Goal: Navigation & Orientation: Find specific page/section

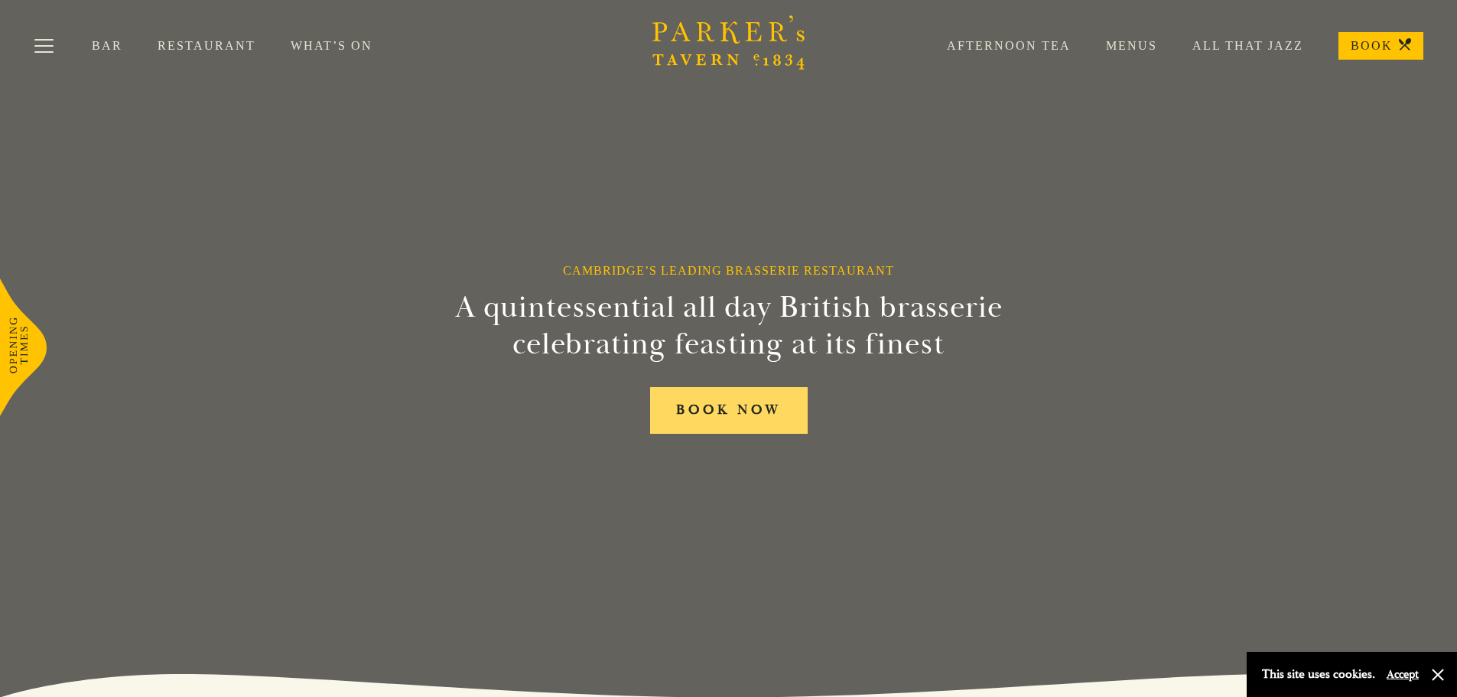
click at [695, 414] on link "BOOK NOW" at bounding box center [729, 410] width 158 height 47
click at [1125, 48] on link "Menus" at bounding box center [1113, 45] width 86 height 15
click at [1255, 47] on link "All That Jazz" at bounding box center [1230, 45] width 146 height 15
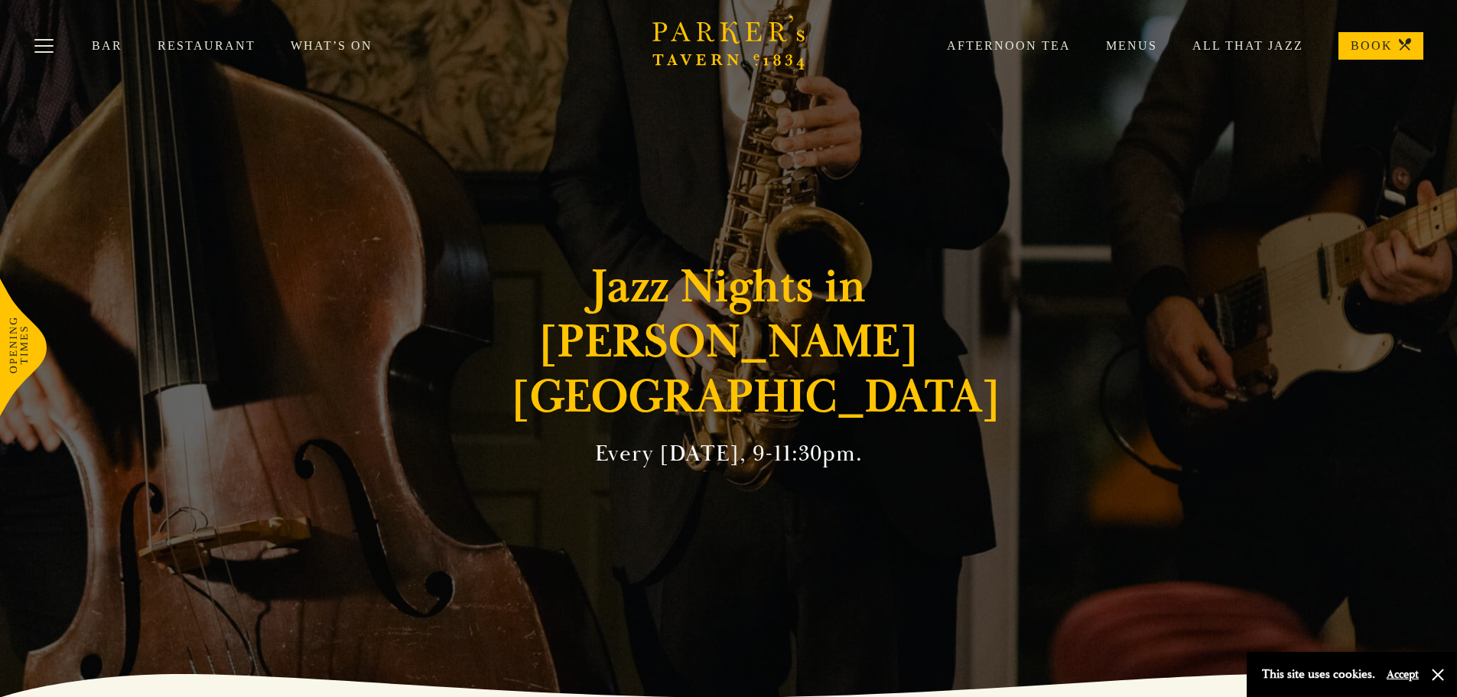
click at [102, 41] on link "Bar" at bounding box center [125, 45] width 66 height 15
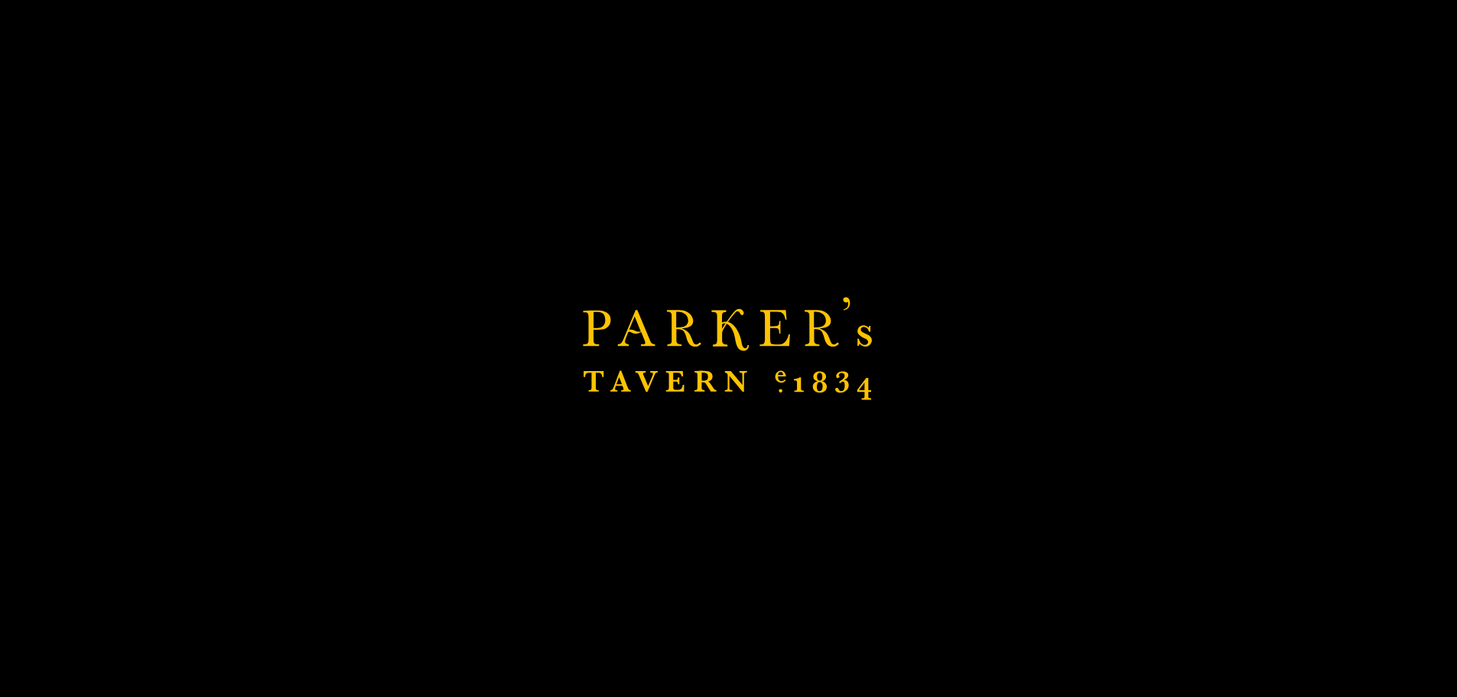
scroll to position [153, 0]
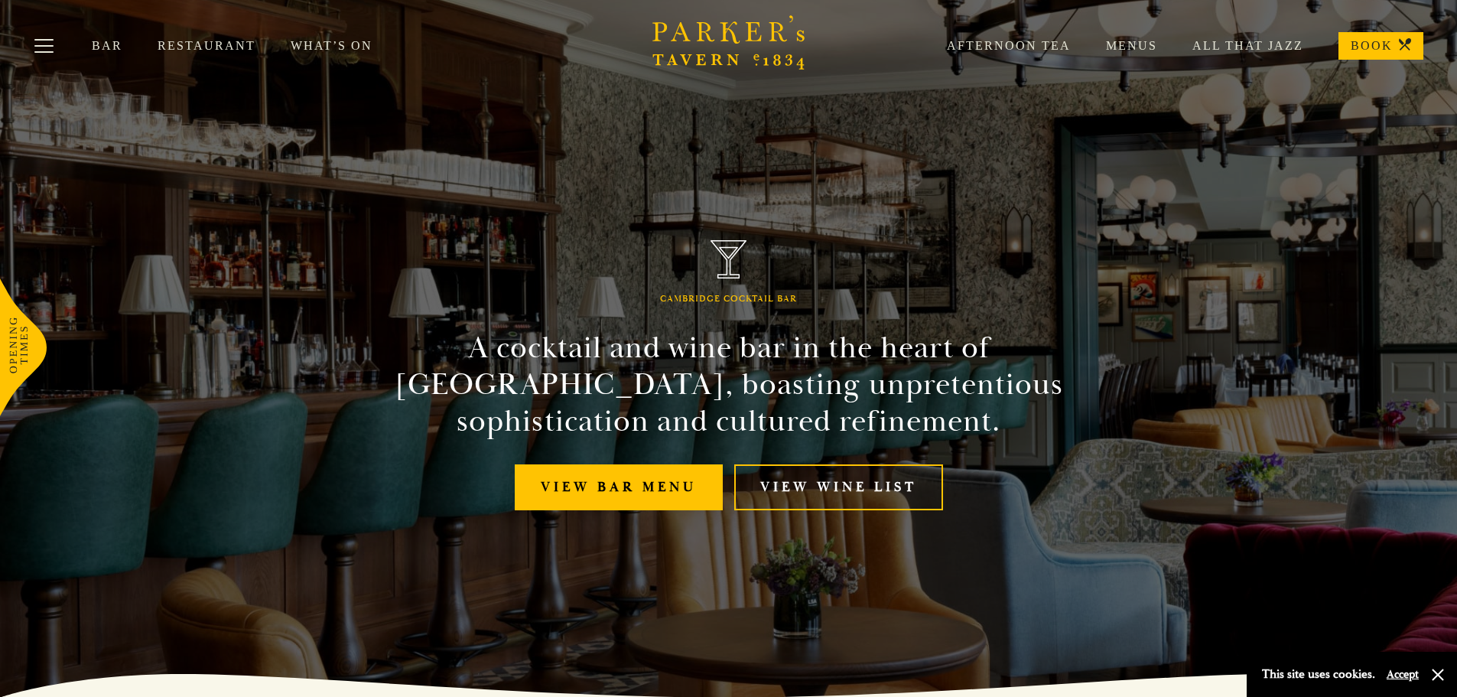
click at [196, 45] on link "Restaurant" at bounding box center [224, 45] width 133 height 15
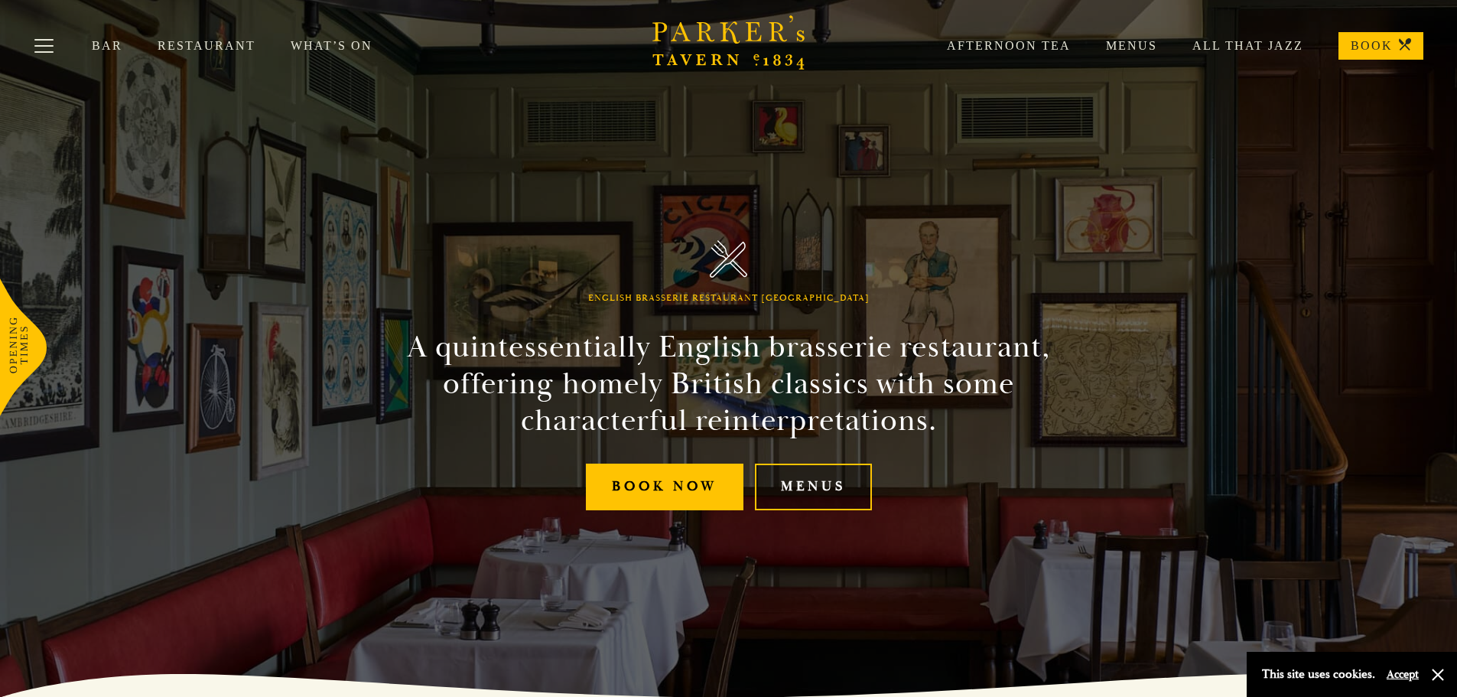
click at [801, 479] on link "Menus" at bounding box center [813, 486] width 117 height 47
